Goal: Download file/media

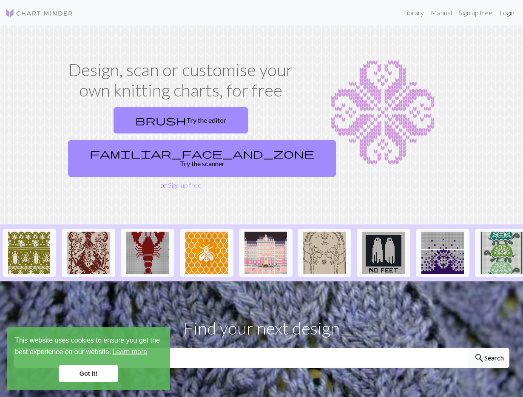
click at [508, 11] on link "Login" at bounding box center [506, 12] width 22 height 17
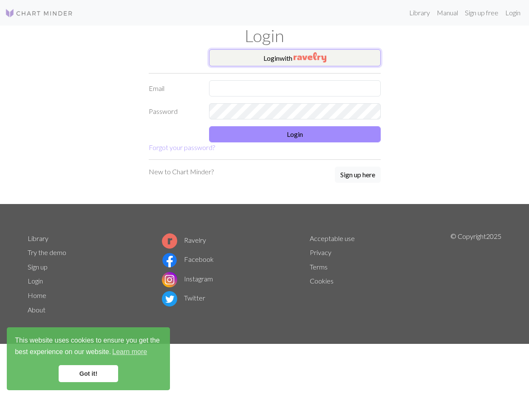
click at [280, 62] on button "Login with" at bounding box center [295, 57] width 172 height 17
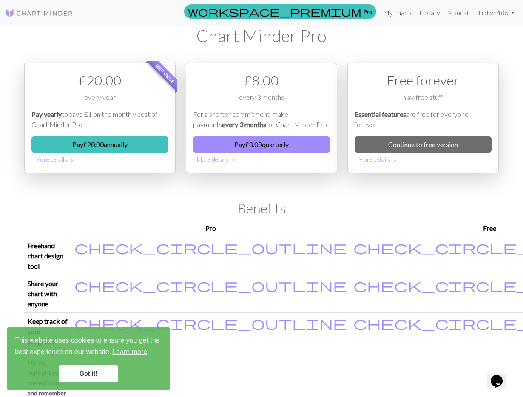
click at [390, 11] on link "My charts" at bounding box center [397, 12] width 36 height 17
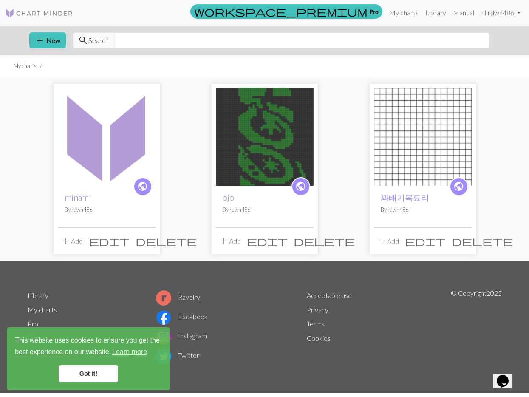
click at [134, 125] on img at bounding box center [107, 137] width 98 height 98
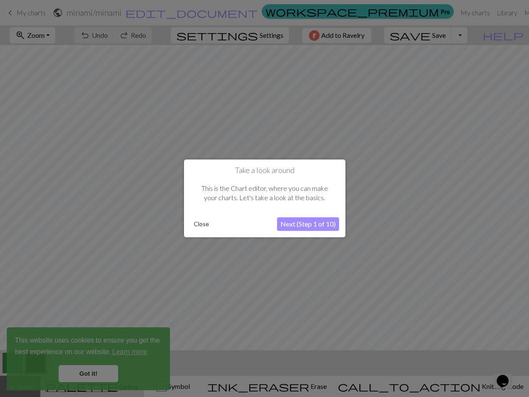
click at [201, 220] on button "Close" at bounding box center [201, 224] width 22 height 13
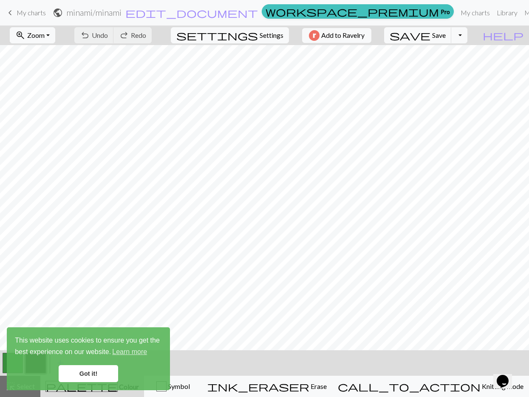
scroll to position [50, 0]
click at [467, 34] on button "Toggle Dropdown" at bounding box center [459, 35] width 16 height 16
click at [458, 67] on button "save_alt Download" at bounding box center [397, 68] width 140 height 14
click at [101, 370] on link "Got it!" at bounding box center [88, 373] width 59 height 17
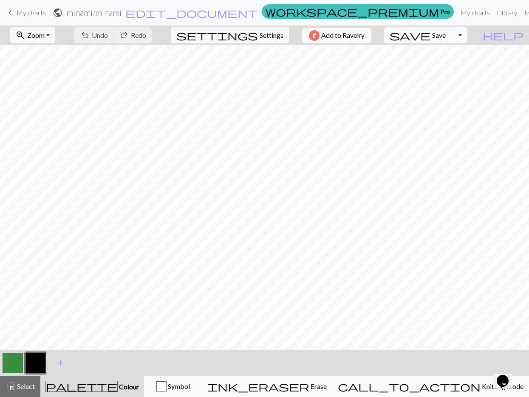
click at [467, 37] on button "Toggle Dropdown" at bounding box center [459, 35] width 16 height 16
click at [454, 71] on button "save_alt Download" at bounding box center [397, 68] width 140 height 14
click at [365, 38] on span "Add to Ravelry" at bounding box center [342, 35] width 43 height 11
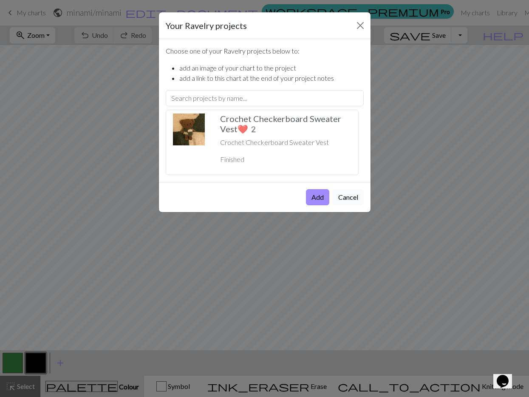
click at [352, 200] on button "Cancel" at bounding box center [348, 197] width 31 height 16
